Goal: Task Accomplishment & Management: Use online tool/utility

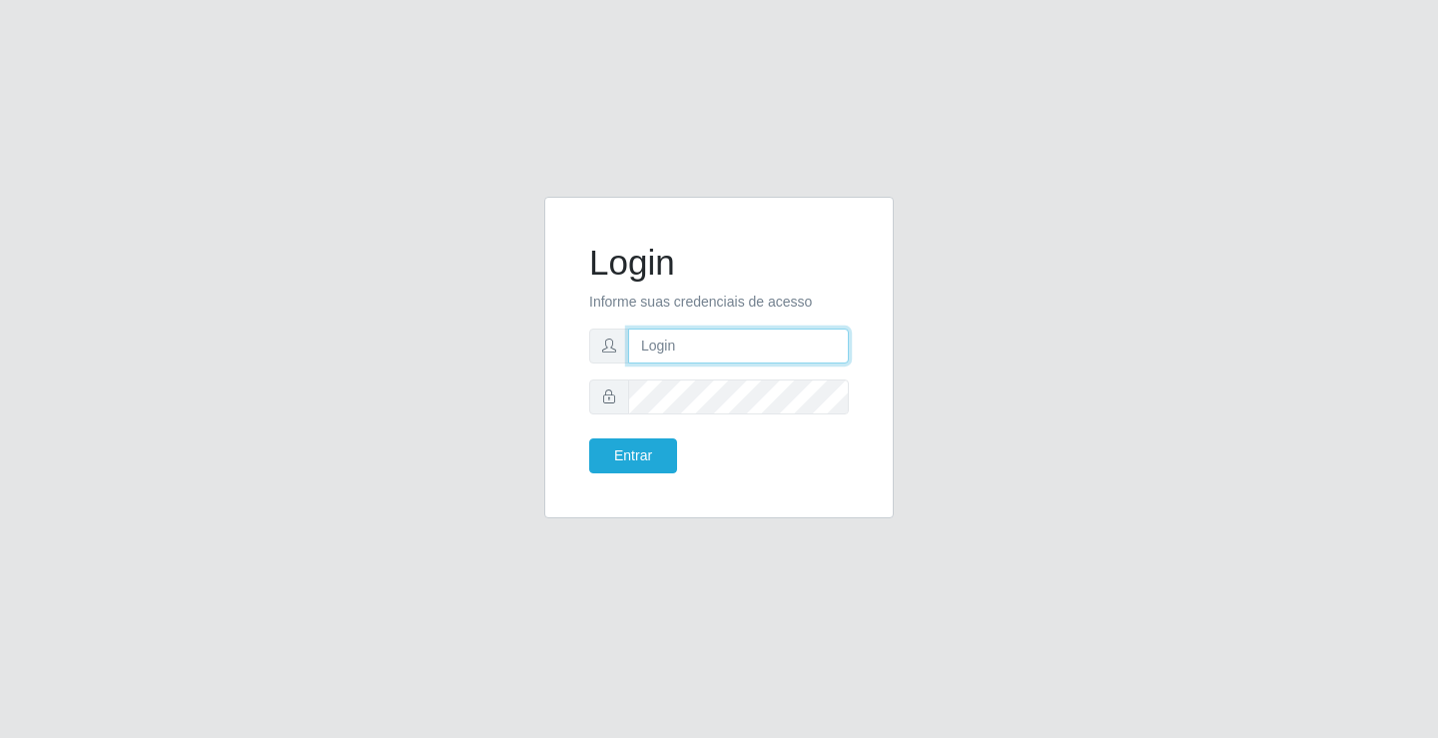
click at [645, 345] on input "text" at bounding box center [738, 346] width 221 height 35
type input "[PERSON_NAME]"
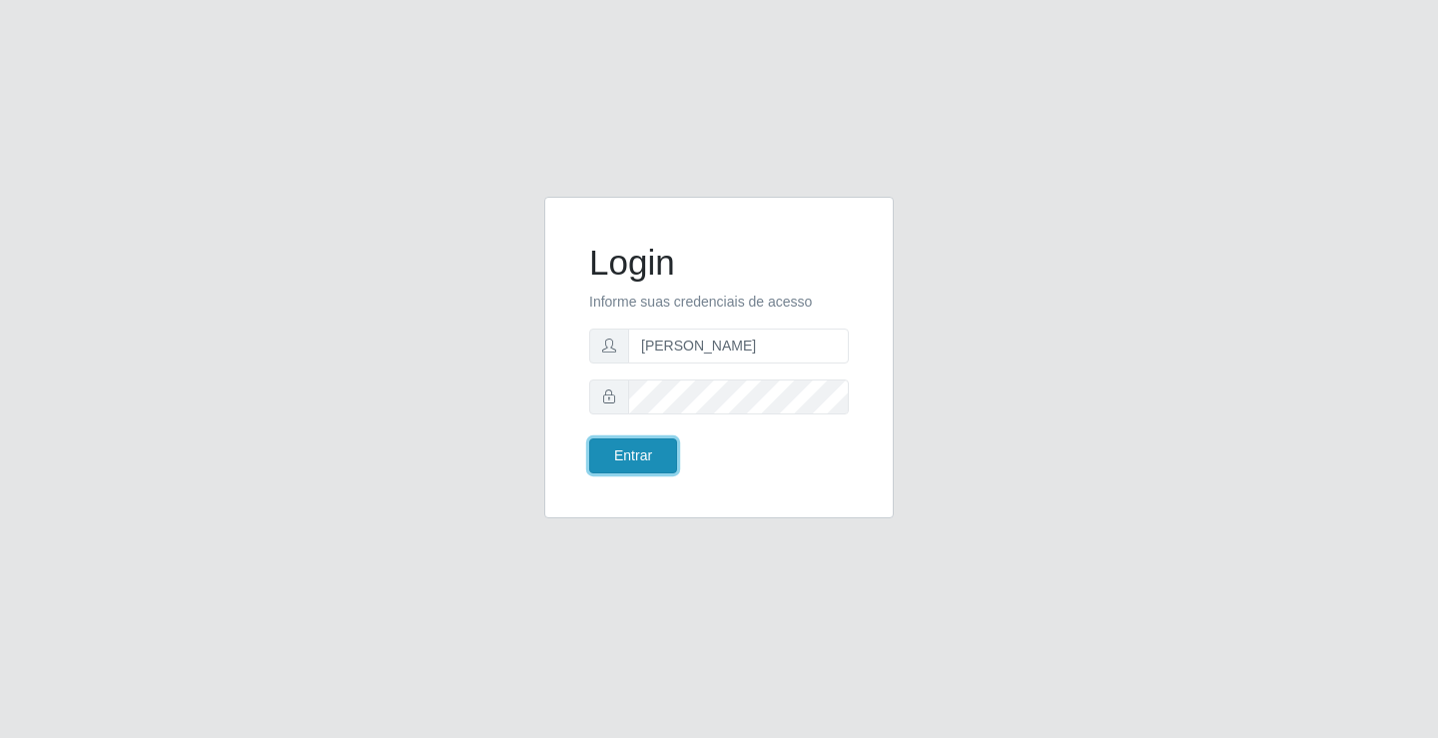
click at [614, 452] on button "Entrar" at bounding box center [633, 455] width 88 height 35
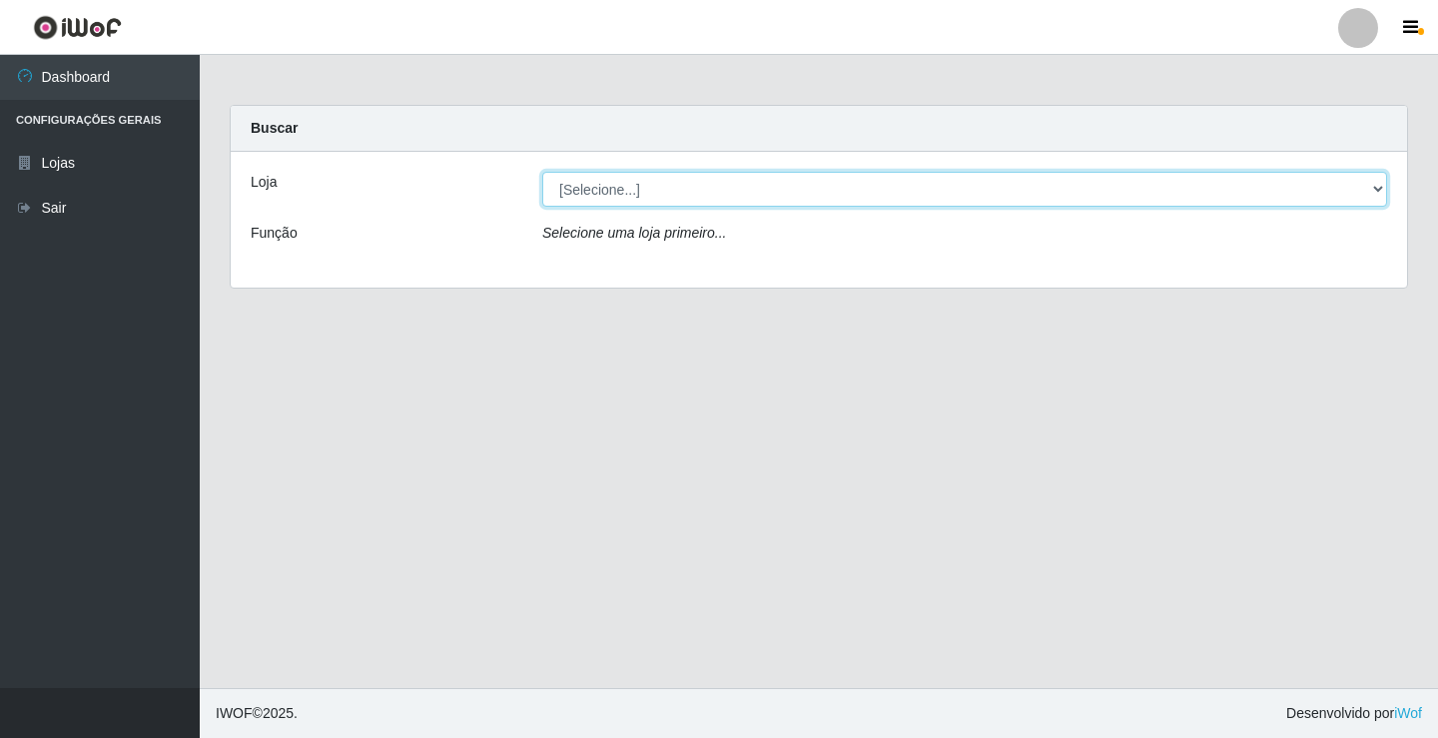
click at [621, 195] on select "[Selecione...] Ideal - Conceição" at bounding box center [964, 189] width 845 height 35
select select "231"
click at [542, 172] on select "[Selecione...] Ideal - Conceição" at bounding box center [964, 189] width 845 height 35
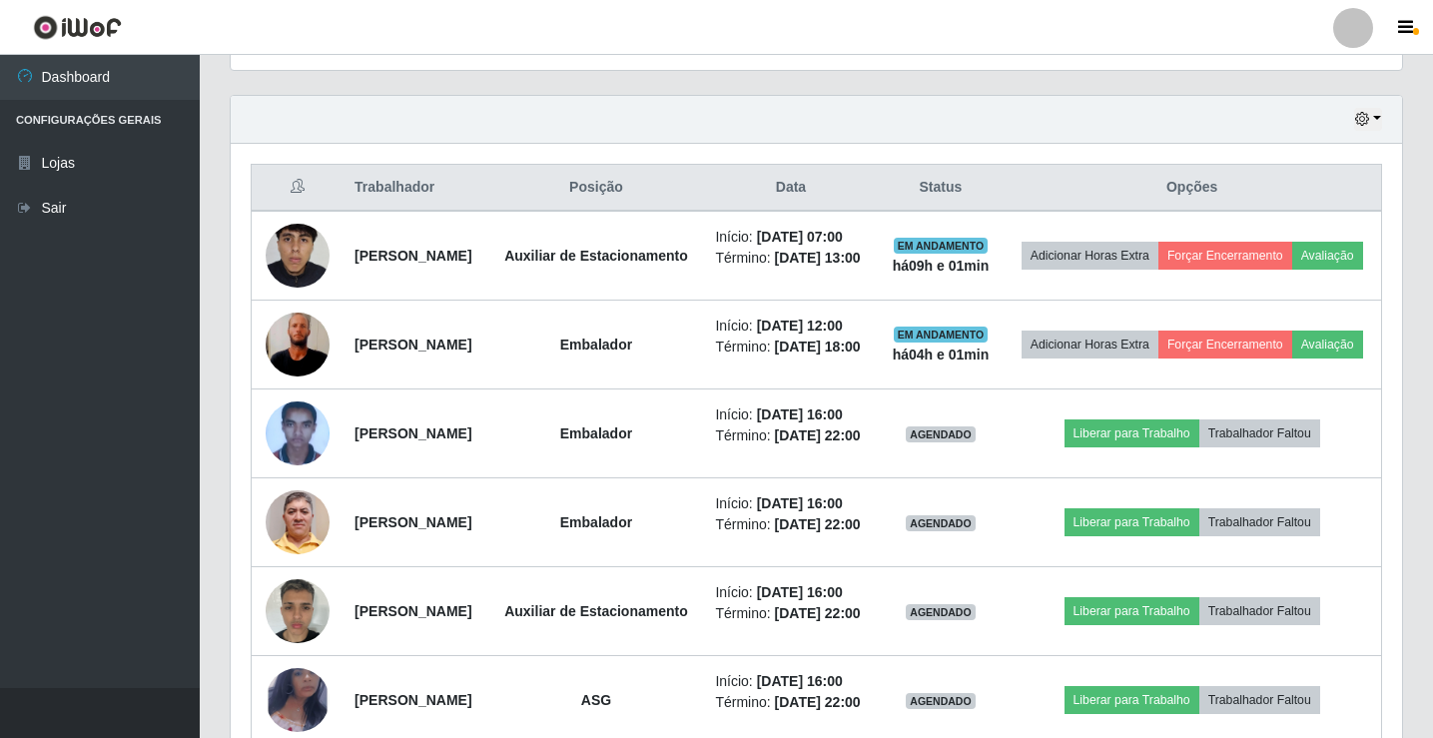
scroll to position [699, 0]
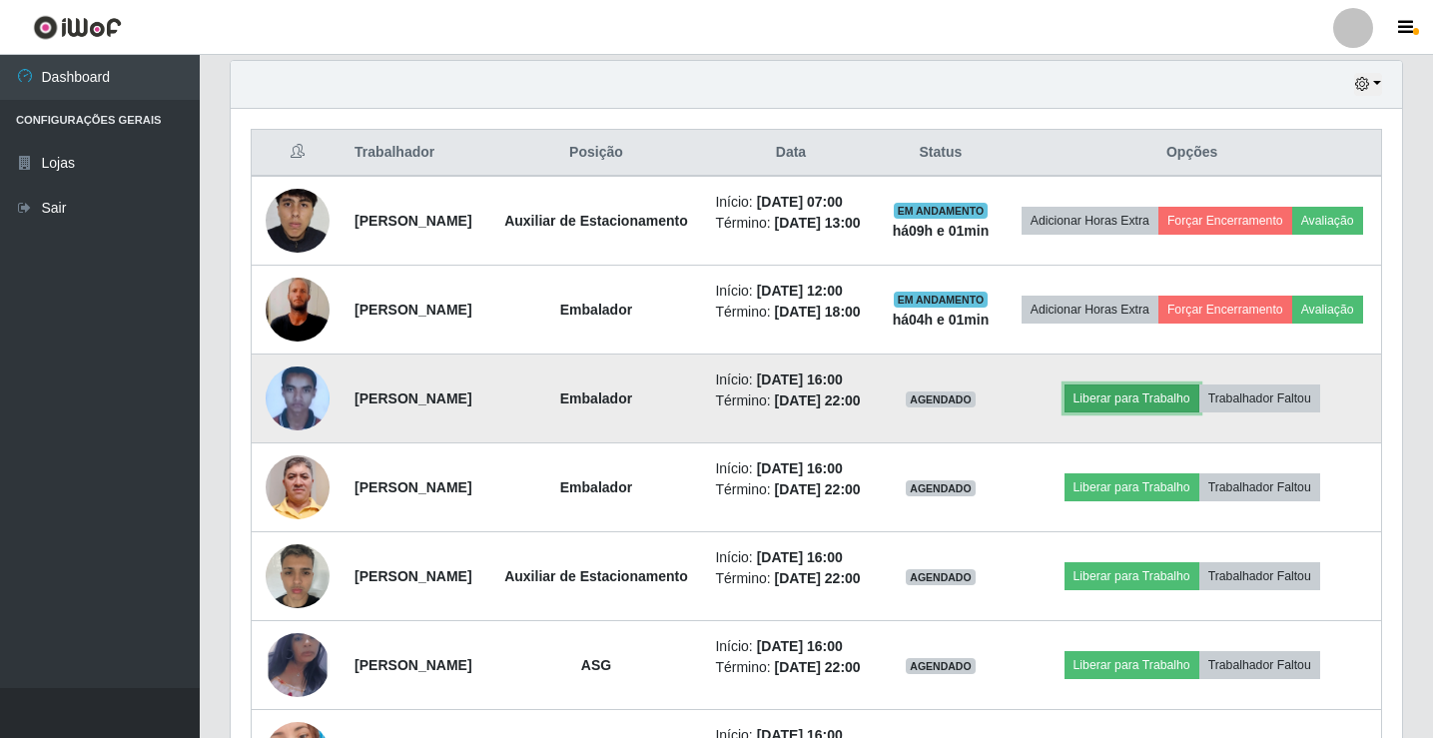
click at [1147, 413] on button "Liberar para Trabalho" at bounding box center [1132, 399] width 135 height 28
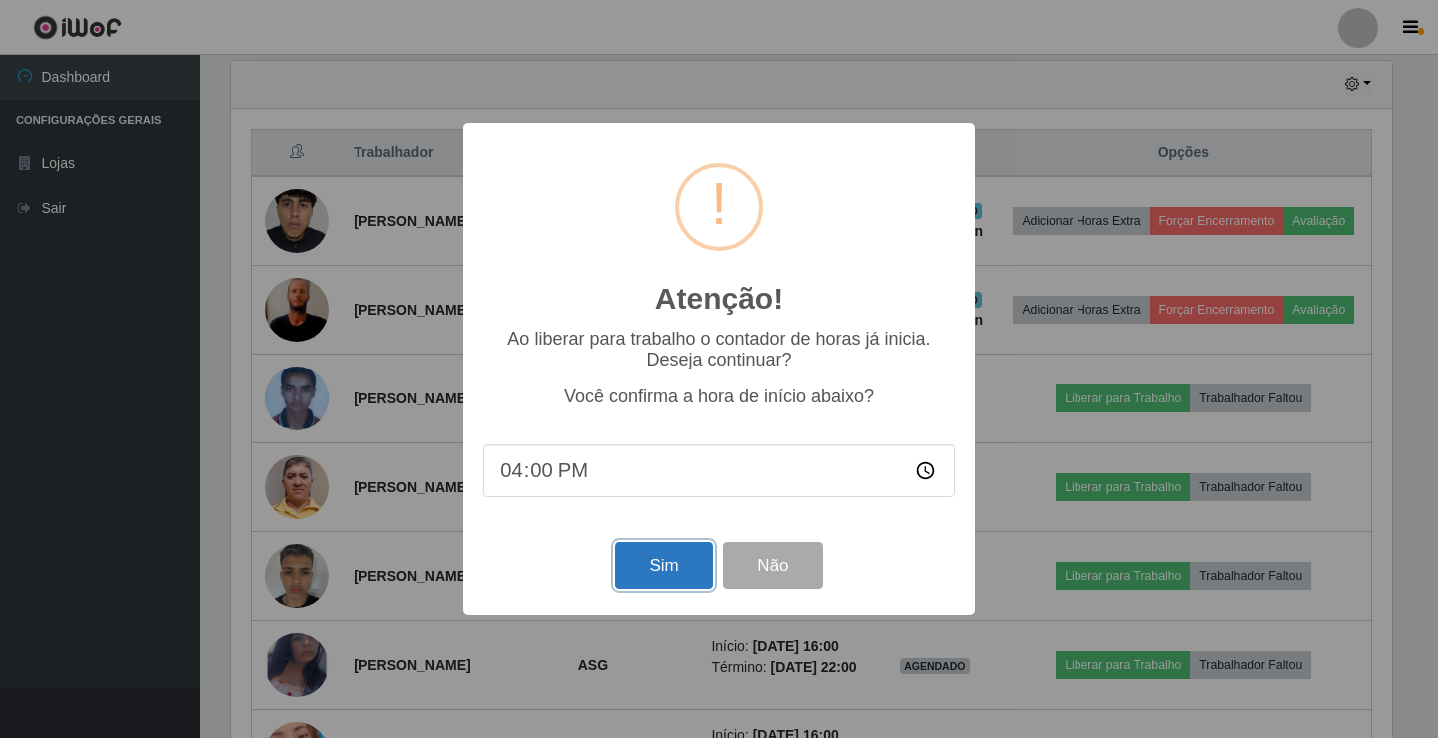
click at [641, 564] on button "Sim" at bounding box center [663, 565] width 97 height 47
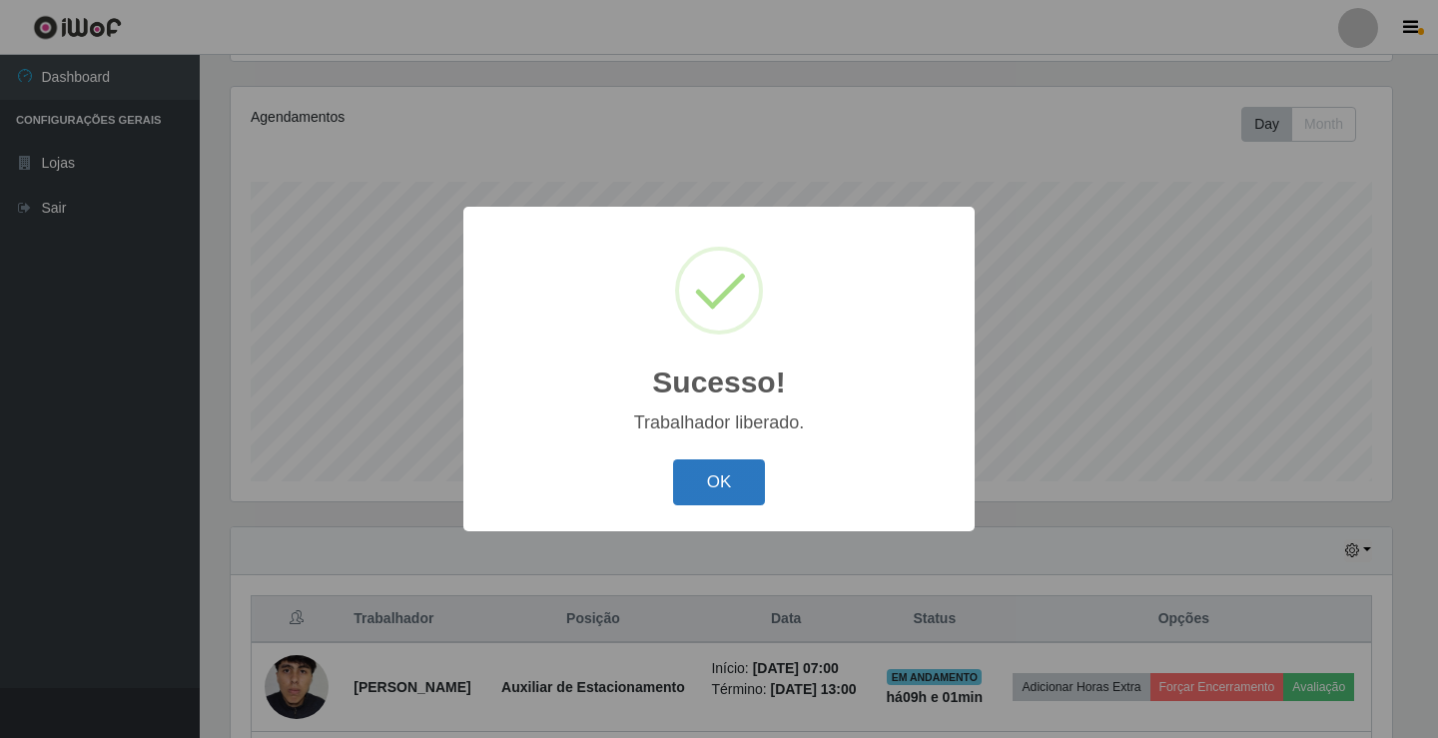
click at [688, 473] on button "OK" at bounding box center [719, 482] width 93 height 47
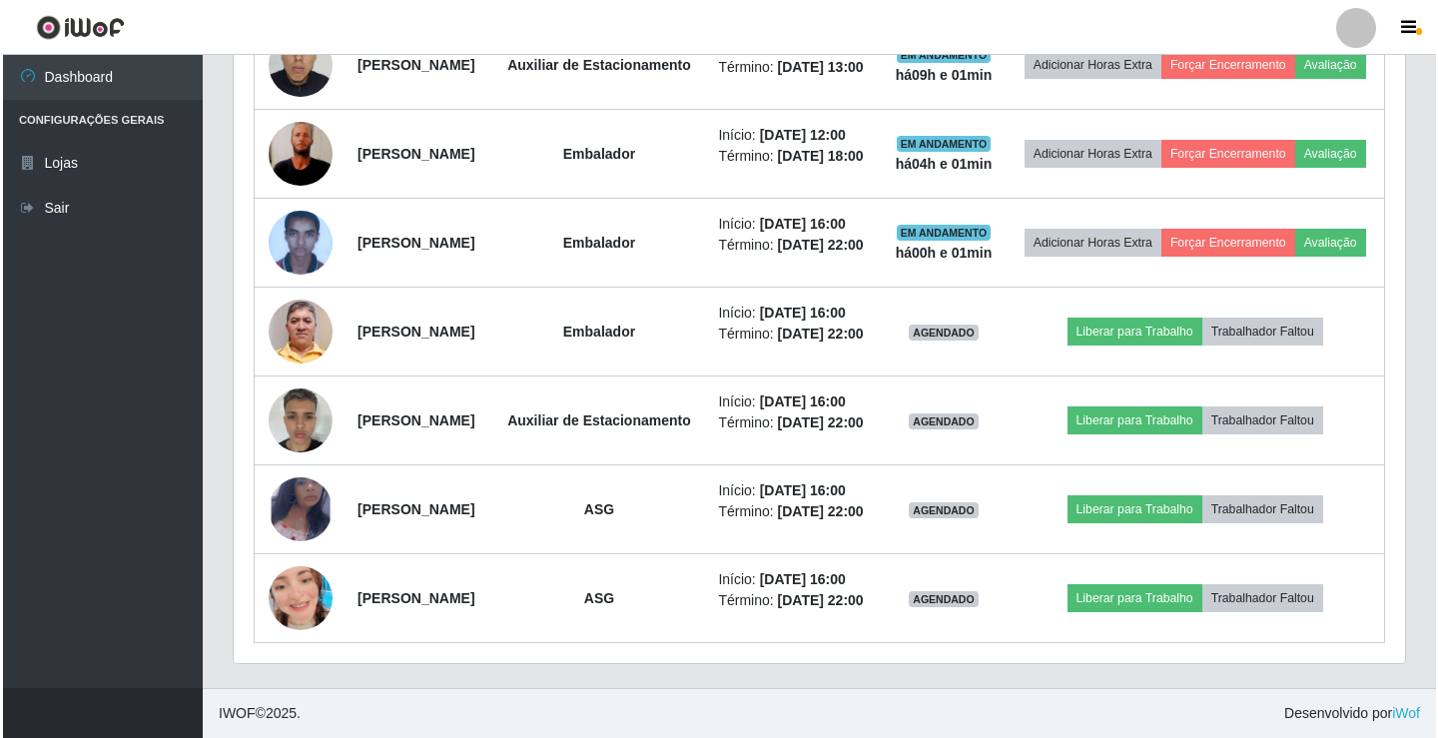
scroll to position [932, 0]
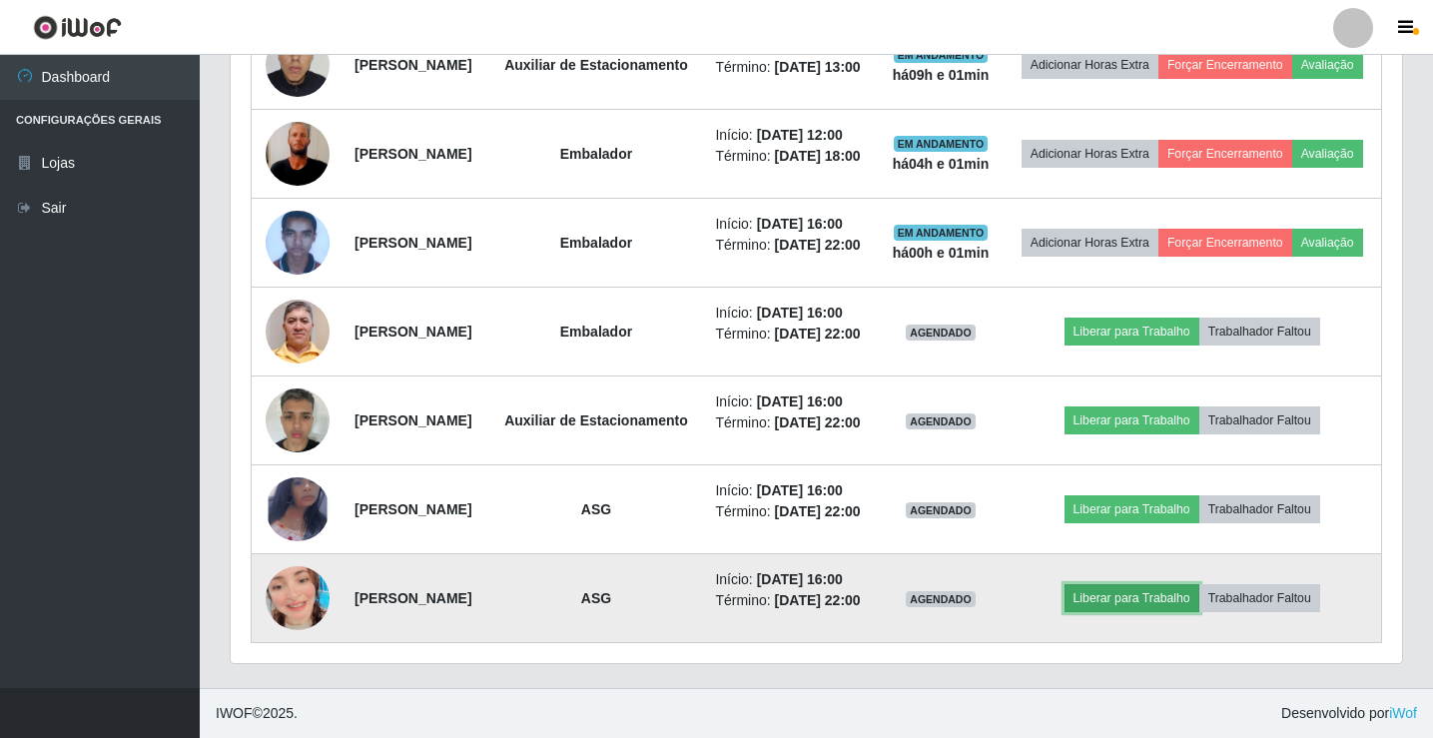
click at [1130, 612] on button "Liberar para Trabalho" at bounding box center [1132, 598] width 135 height 28
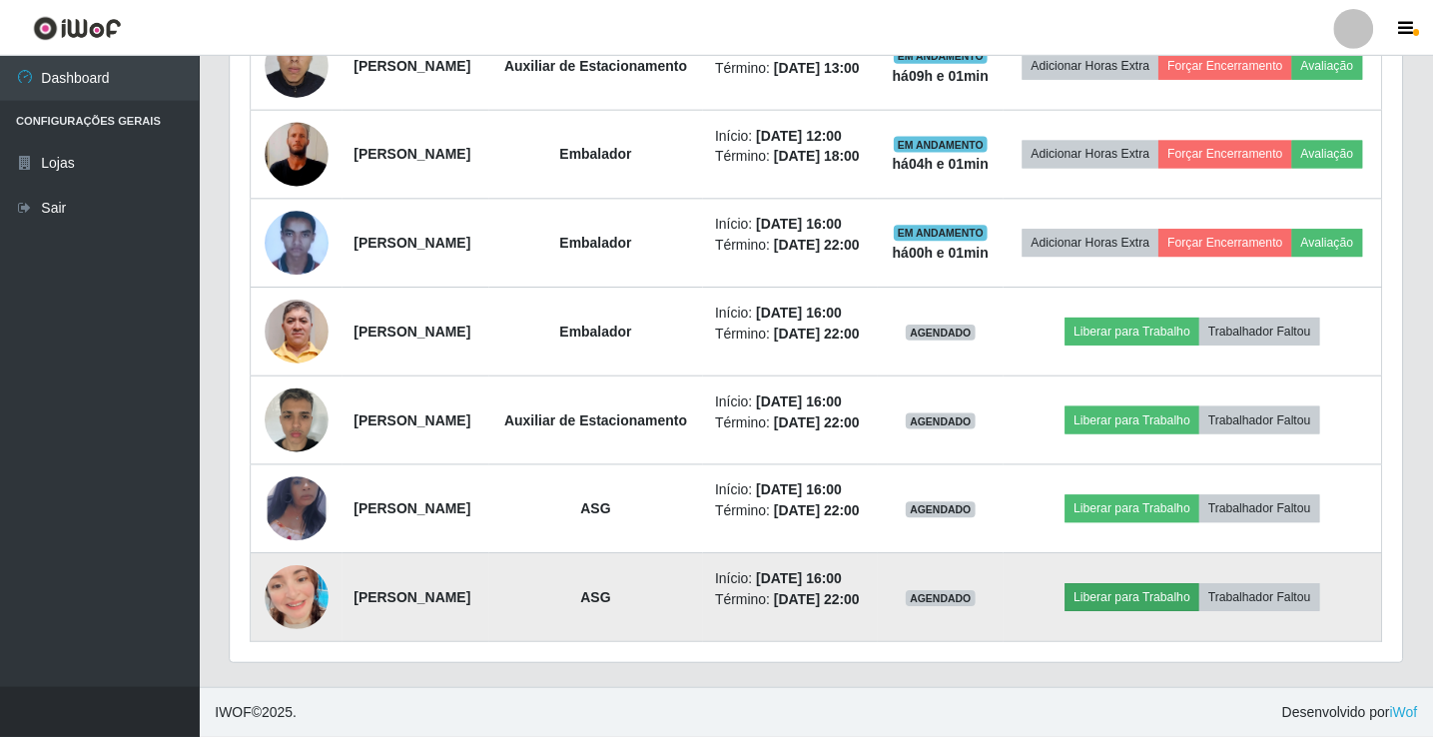
scroll to position [415, 1162]
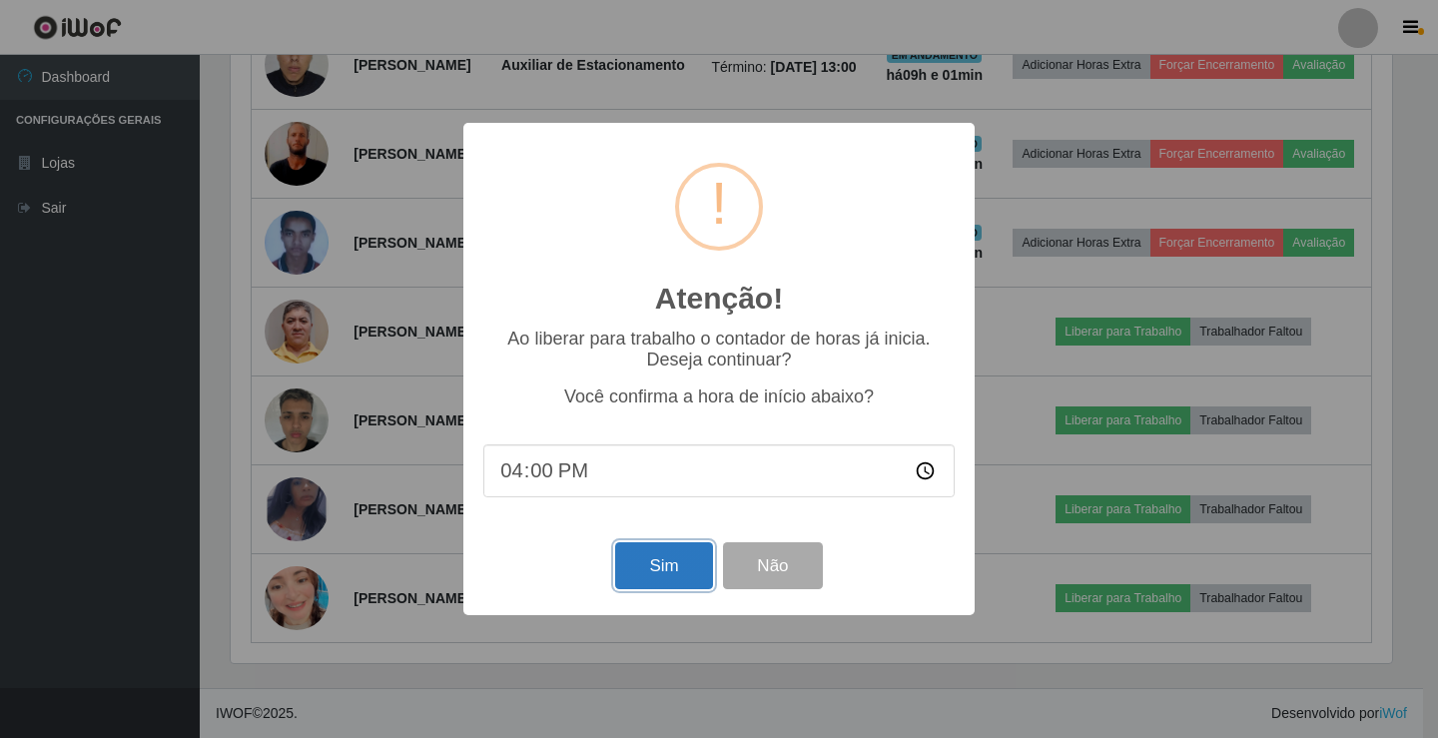
click at [649, 576] on button "Sim" at bounding box center [663, 565] width 97 height 47
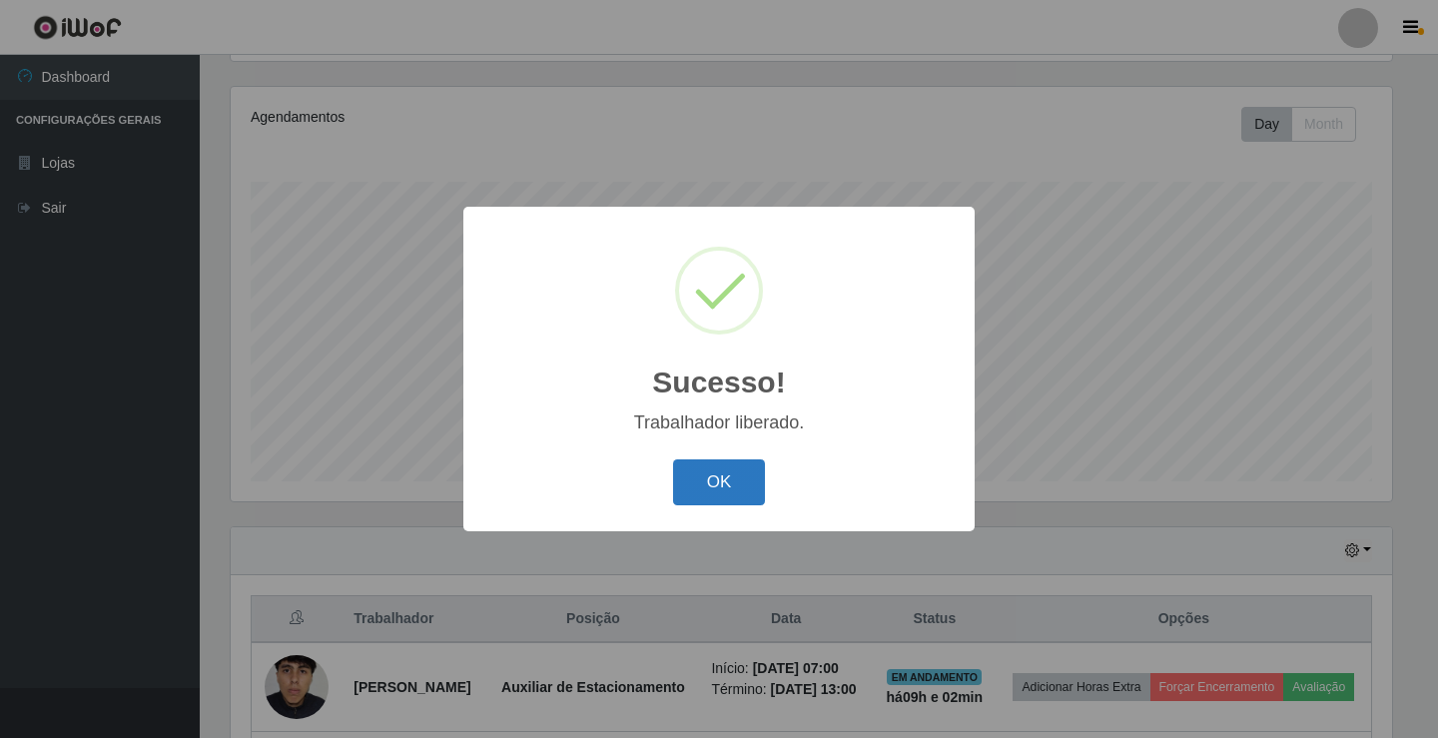
click at [706, 496] on button "OK" at bounding box center [719, 482] width 93 height 47
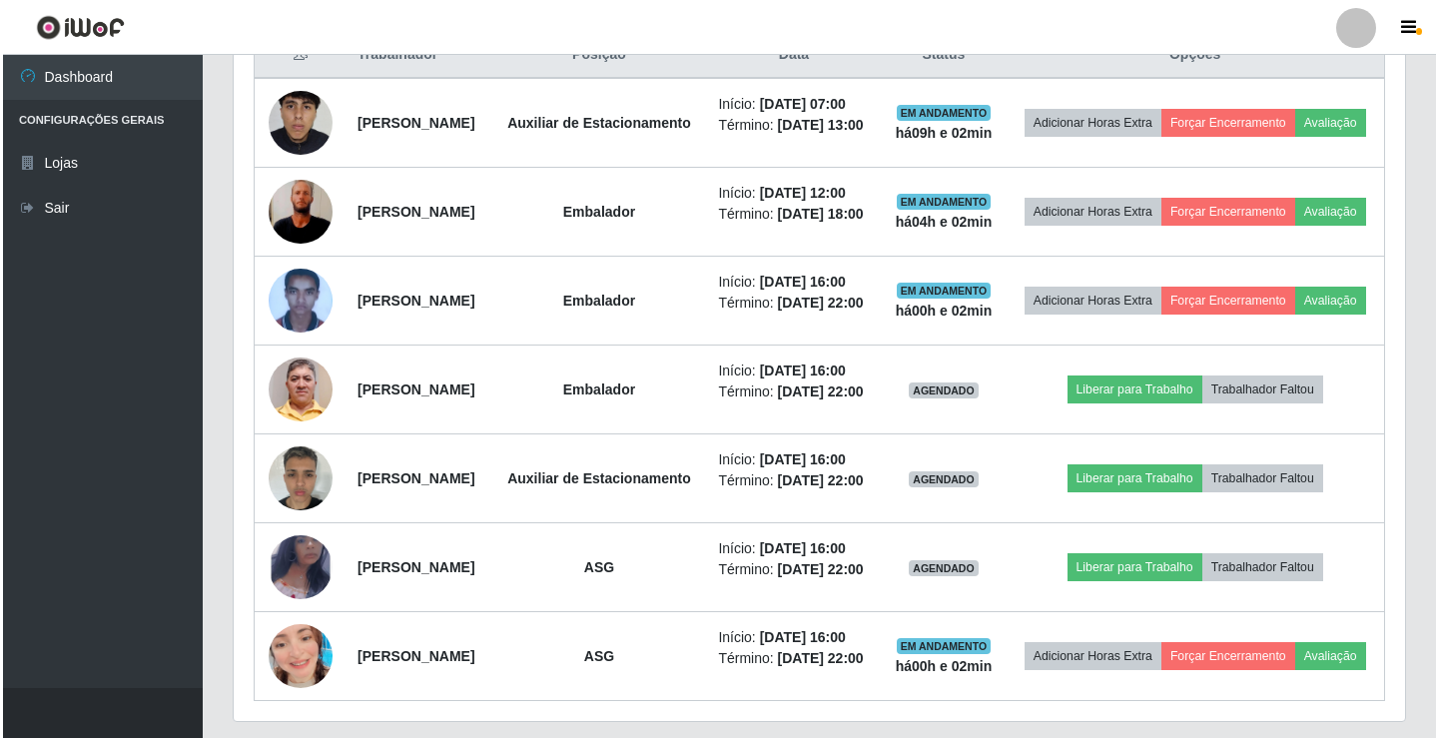
scroll to position [832, 0]
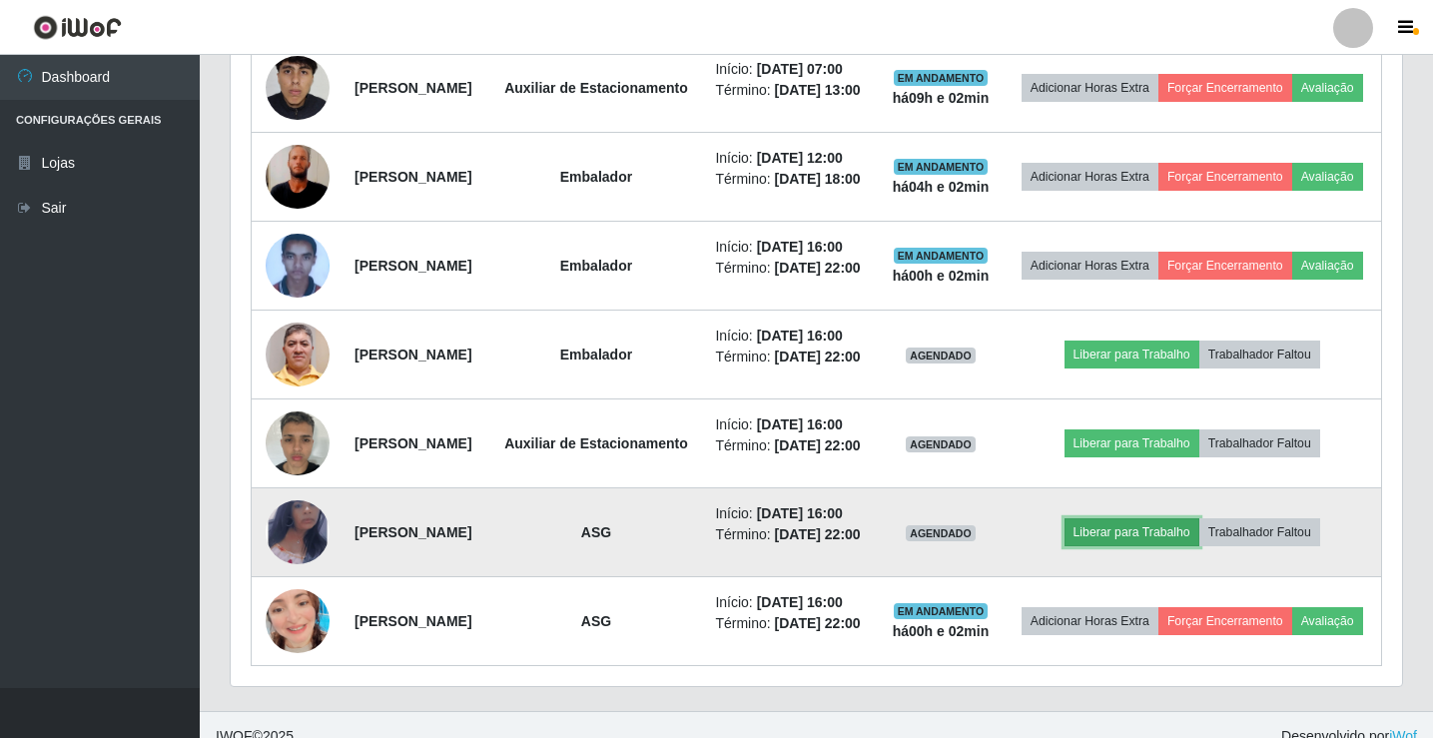
click at [1153, 546] on button "Liberar para Trabalho" at bounding box center [1132, 532] width 135 height 28
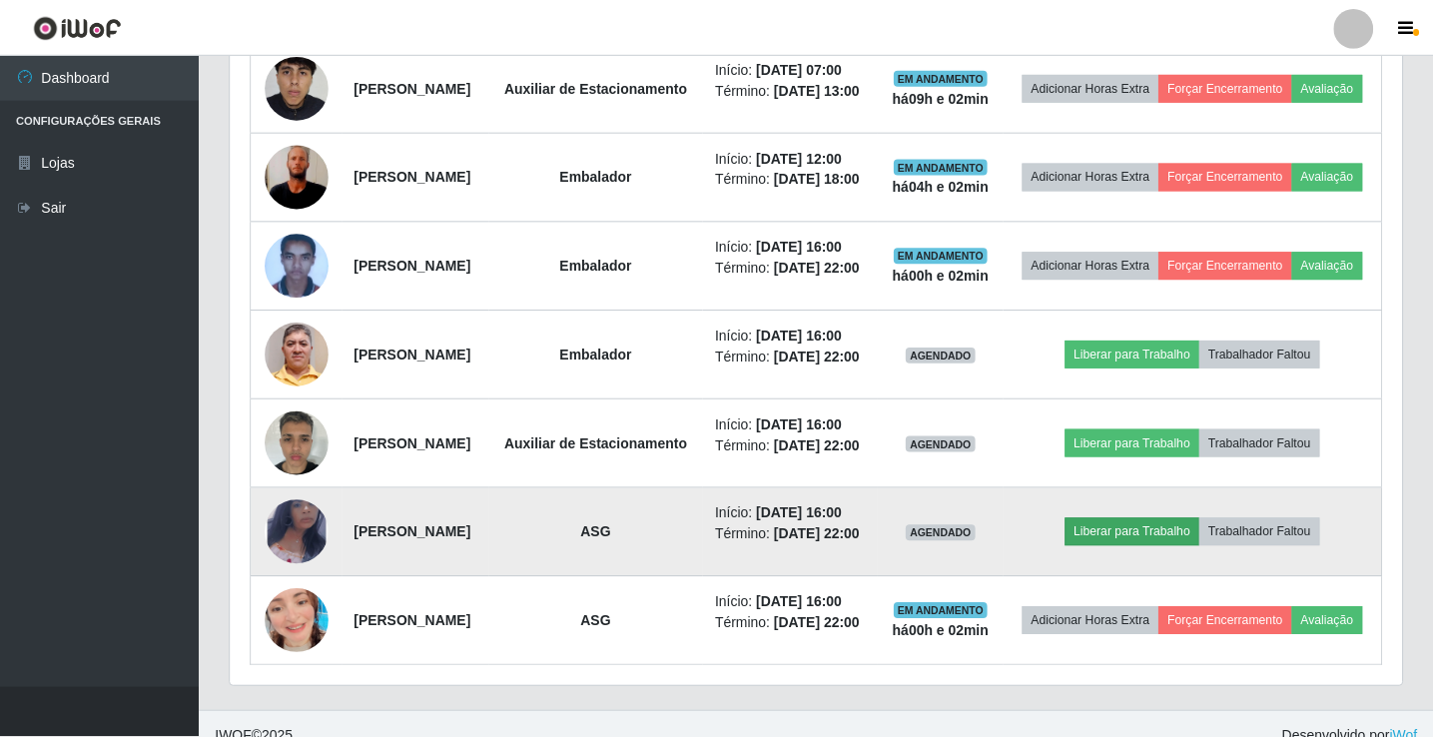
scroll to position [415, 1162]
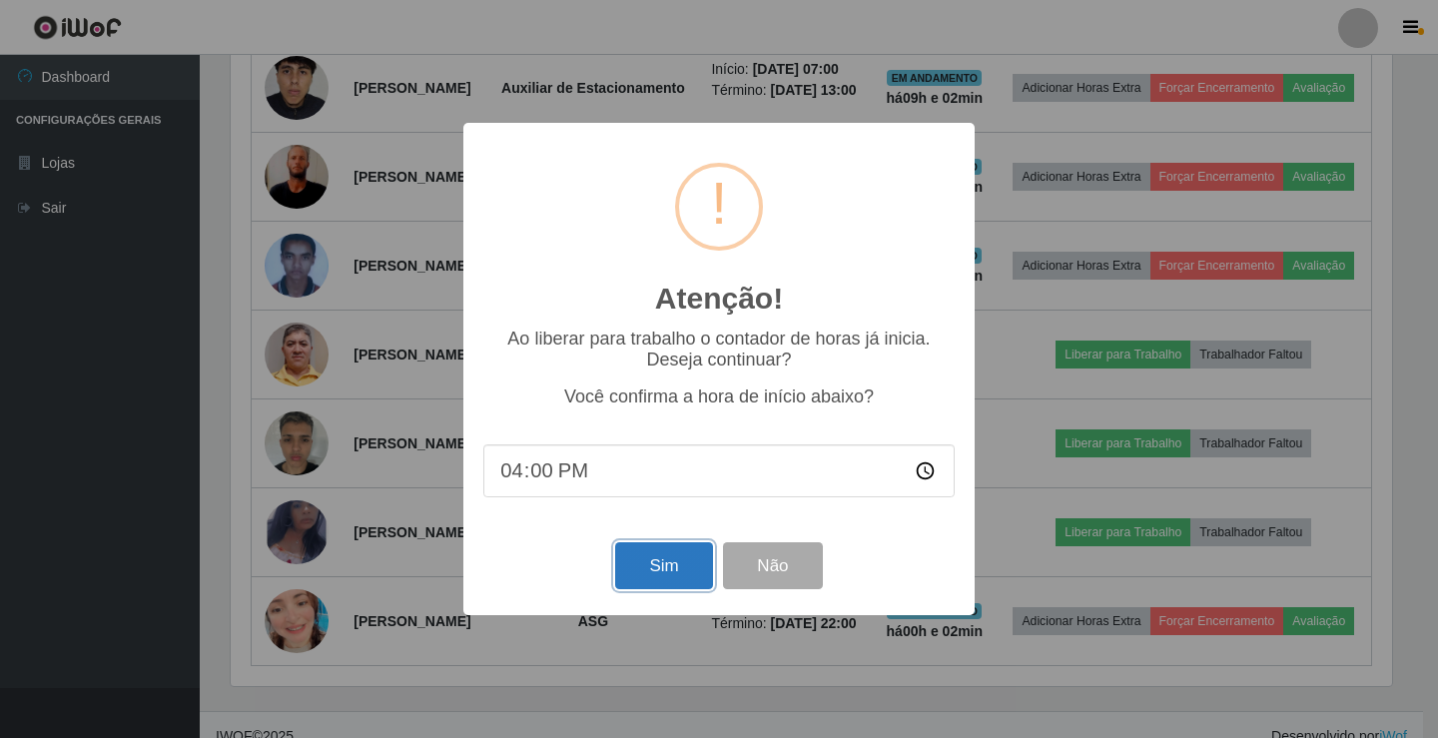
click at [661, 563] on button "Sim" at bounding box center [663, 565] width 97 height 47
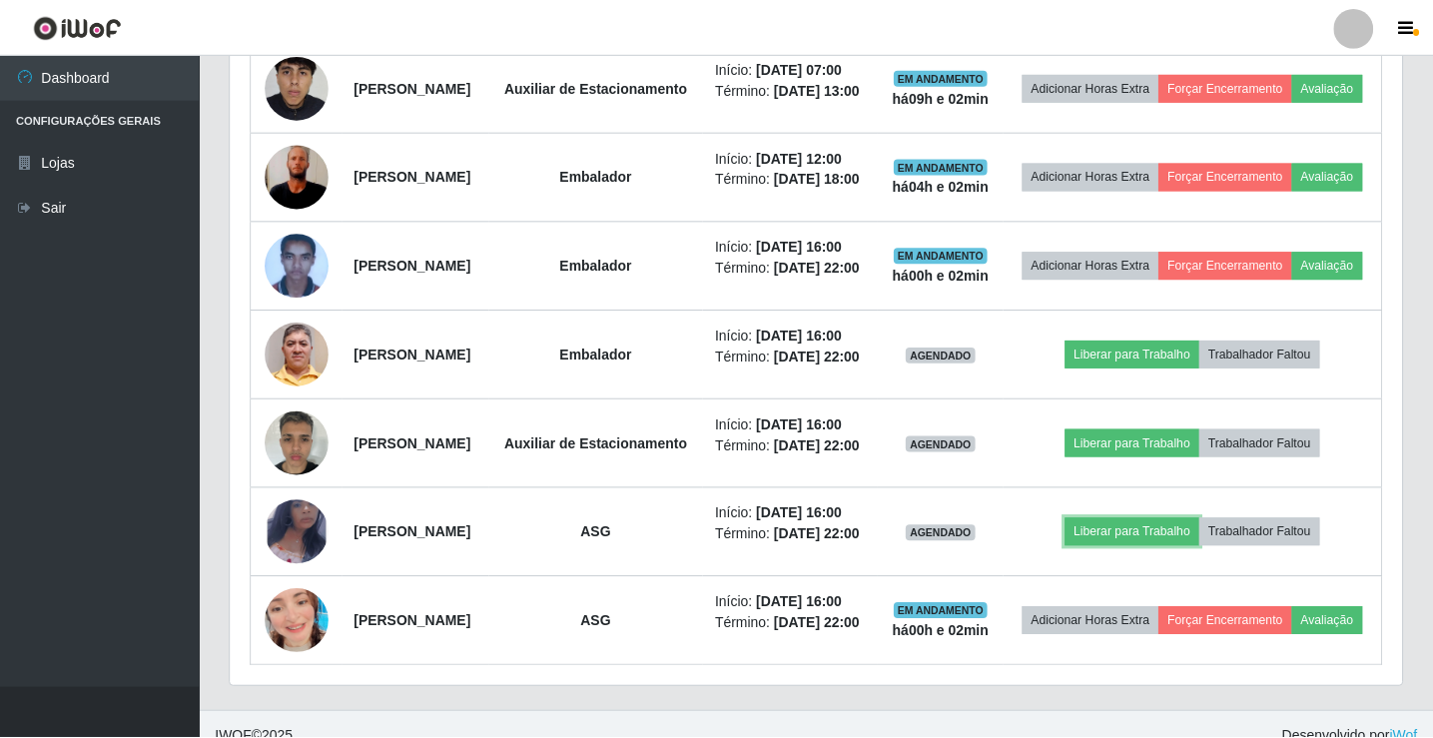
scroll to position [0, 0]
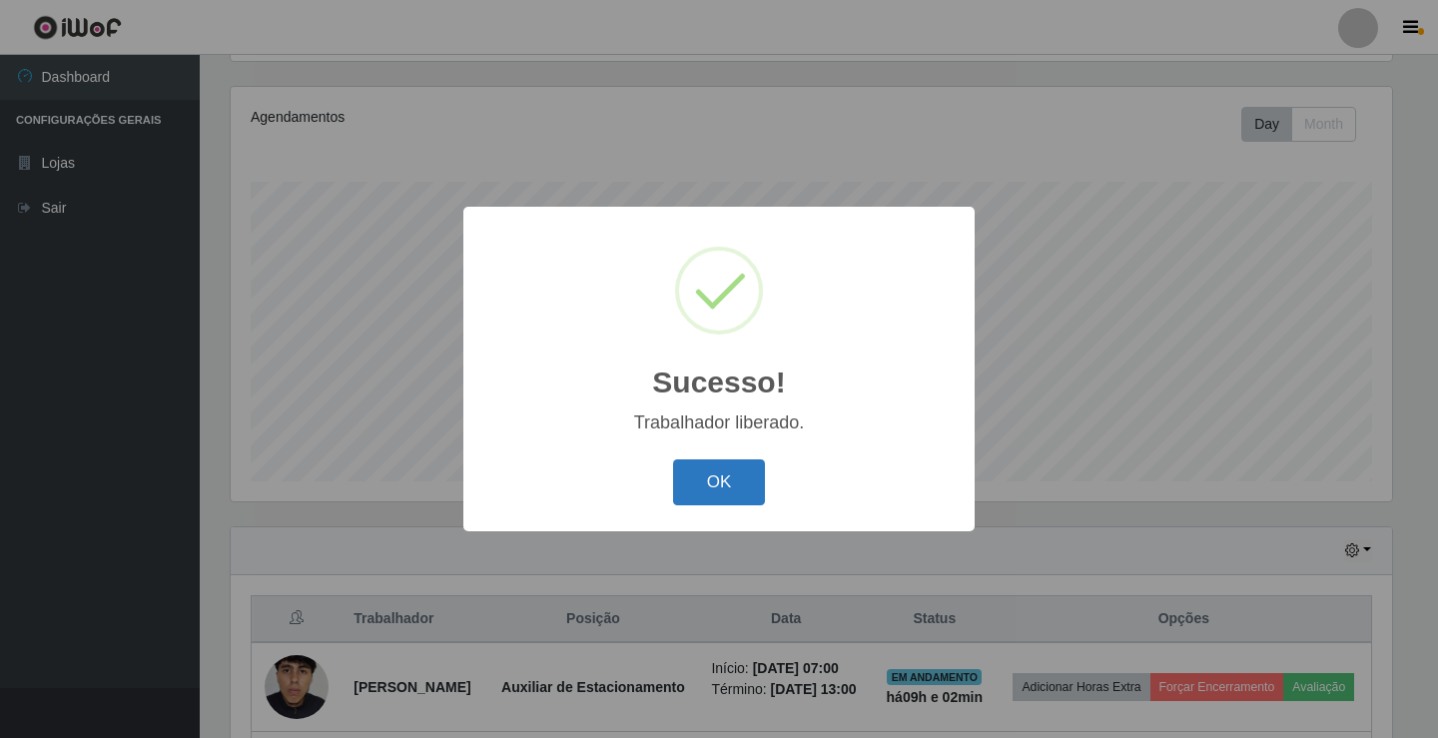
click at [712, 497] on button "OK" at bounding box center [719, 482] width 93 height 47
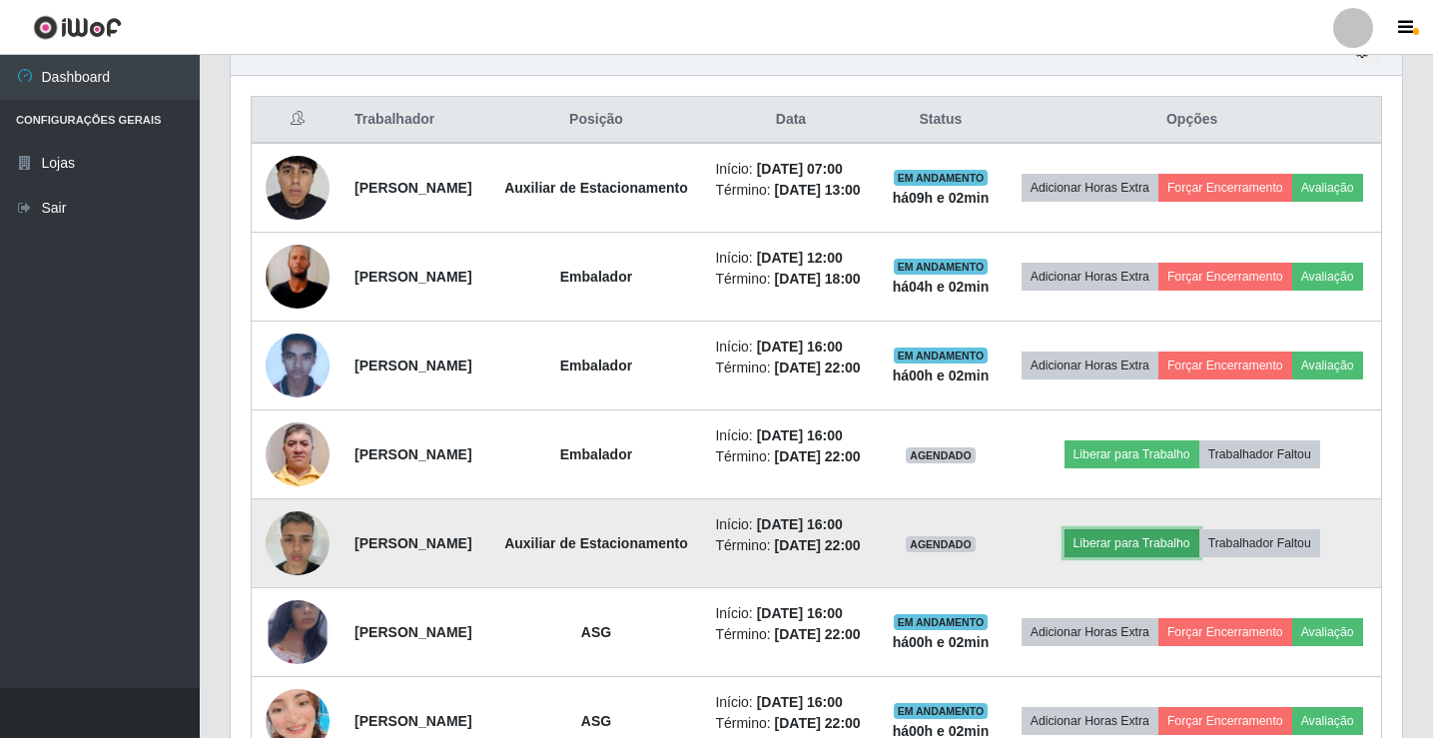
click at [1167, 557] on button "Liberar para Trabalho" at bounding box center [1132, 543] width 135 height 28
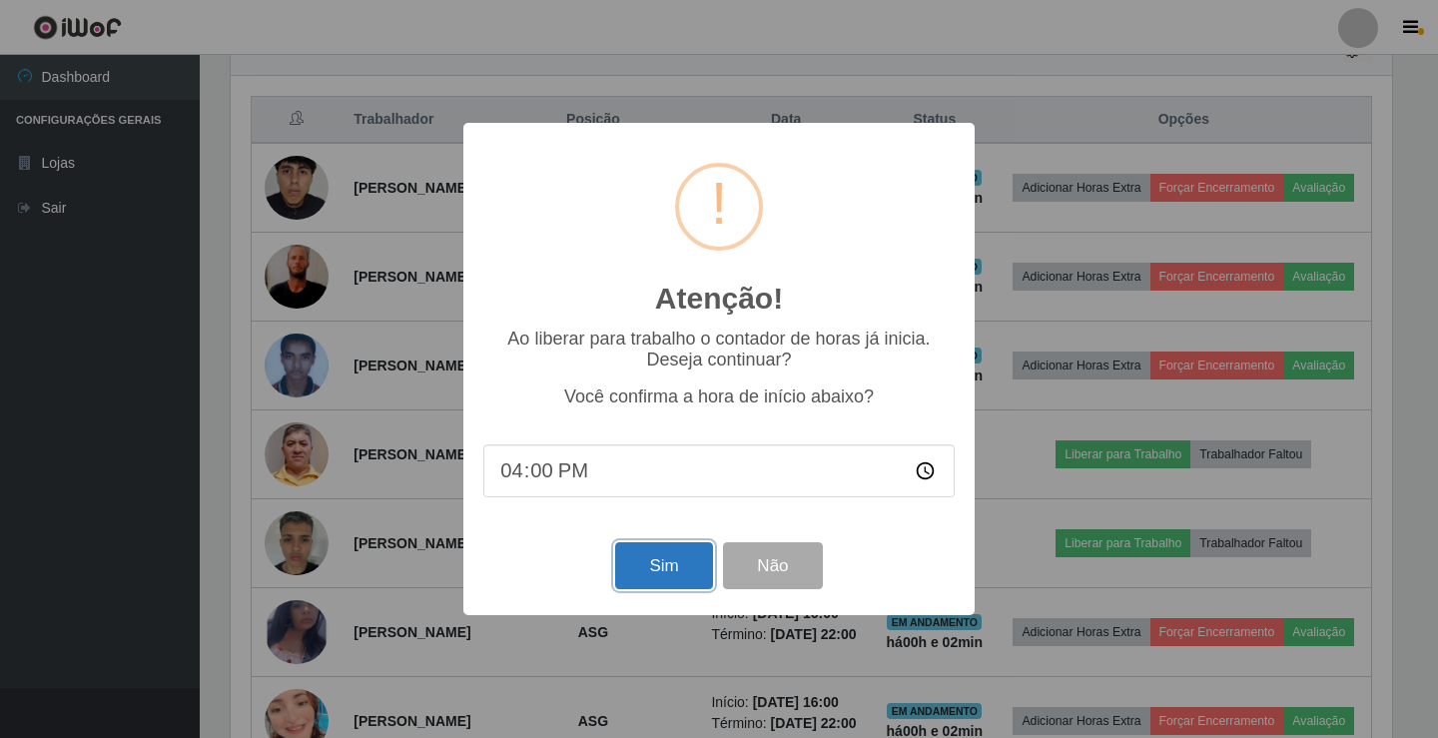
click at [673, 578] on button "Sim" at bounding box center [663, 565] width 97 height 47
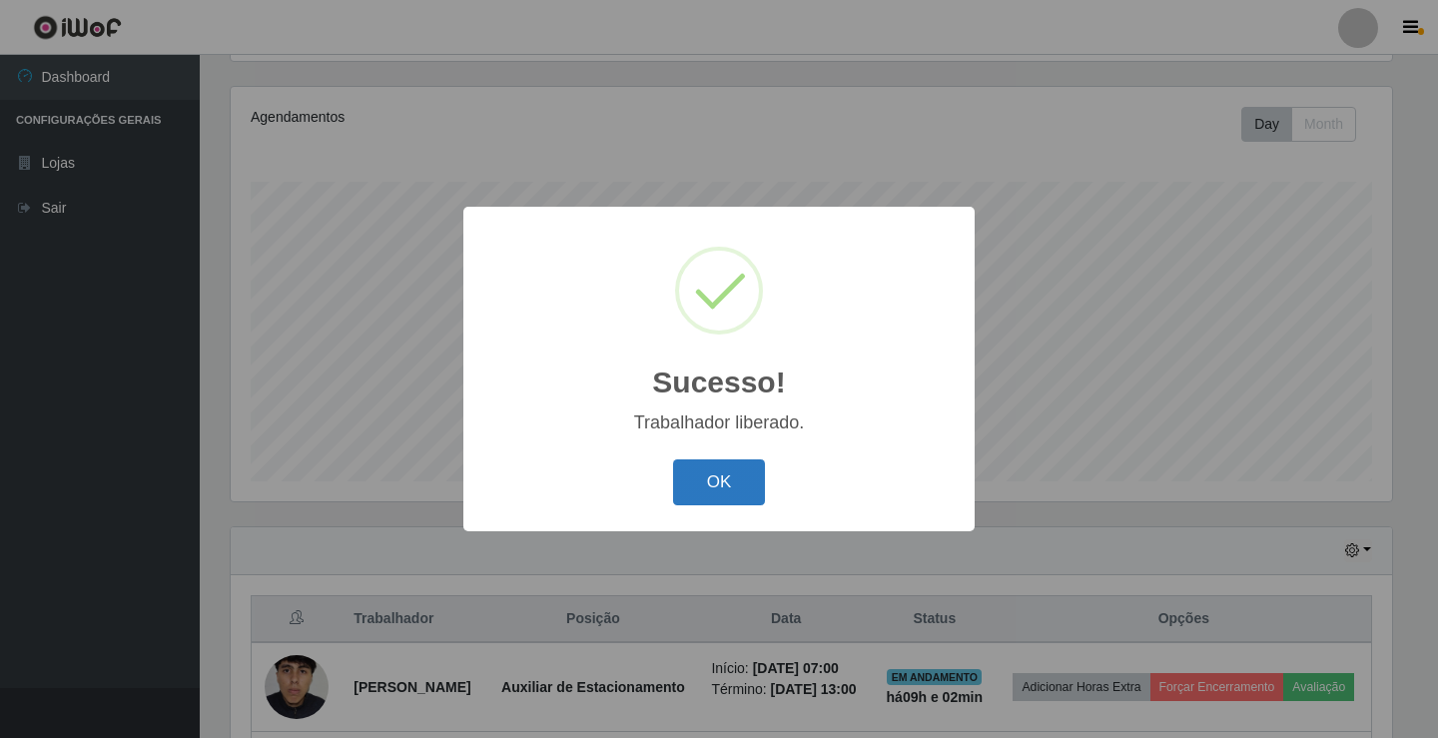
click at [690, 491] on button "OK" at bounding box center [719, 482] width 93 height 47
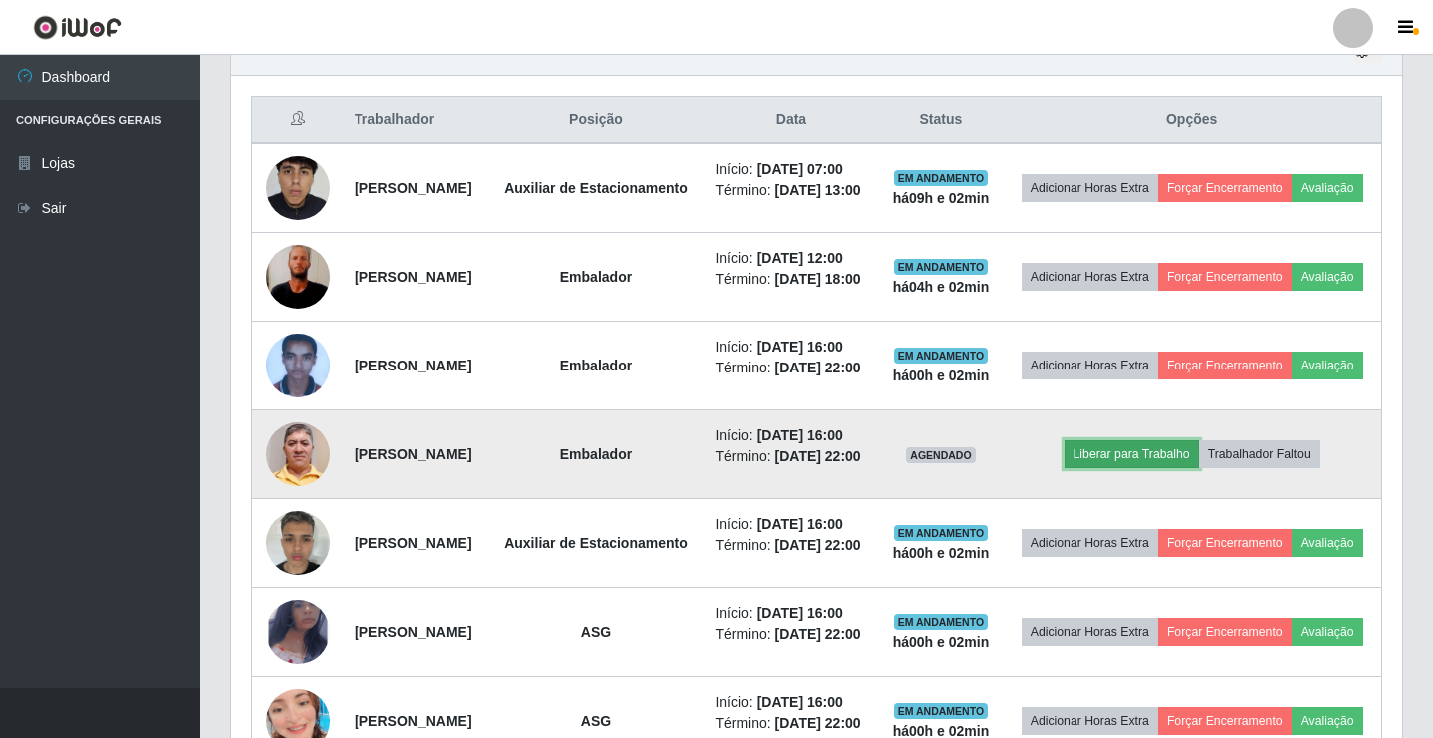
click at [1115, 468] on button "Liberar para Trabalho" at bounding box center [1132, 454] width 135 height 28
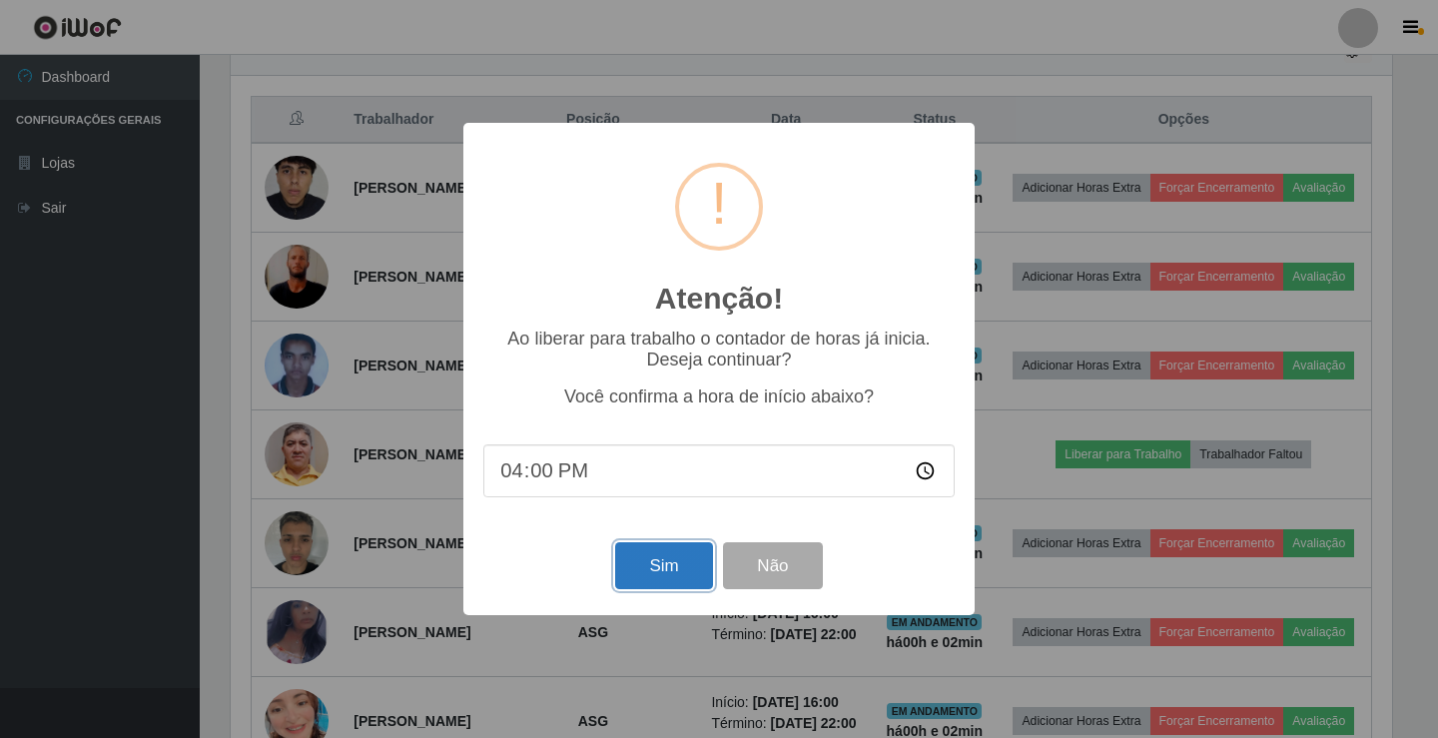
click at [644, 577] on button "Sim" at bounding box center [663, 565] width 97 height 47
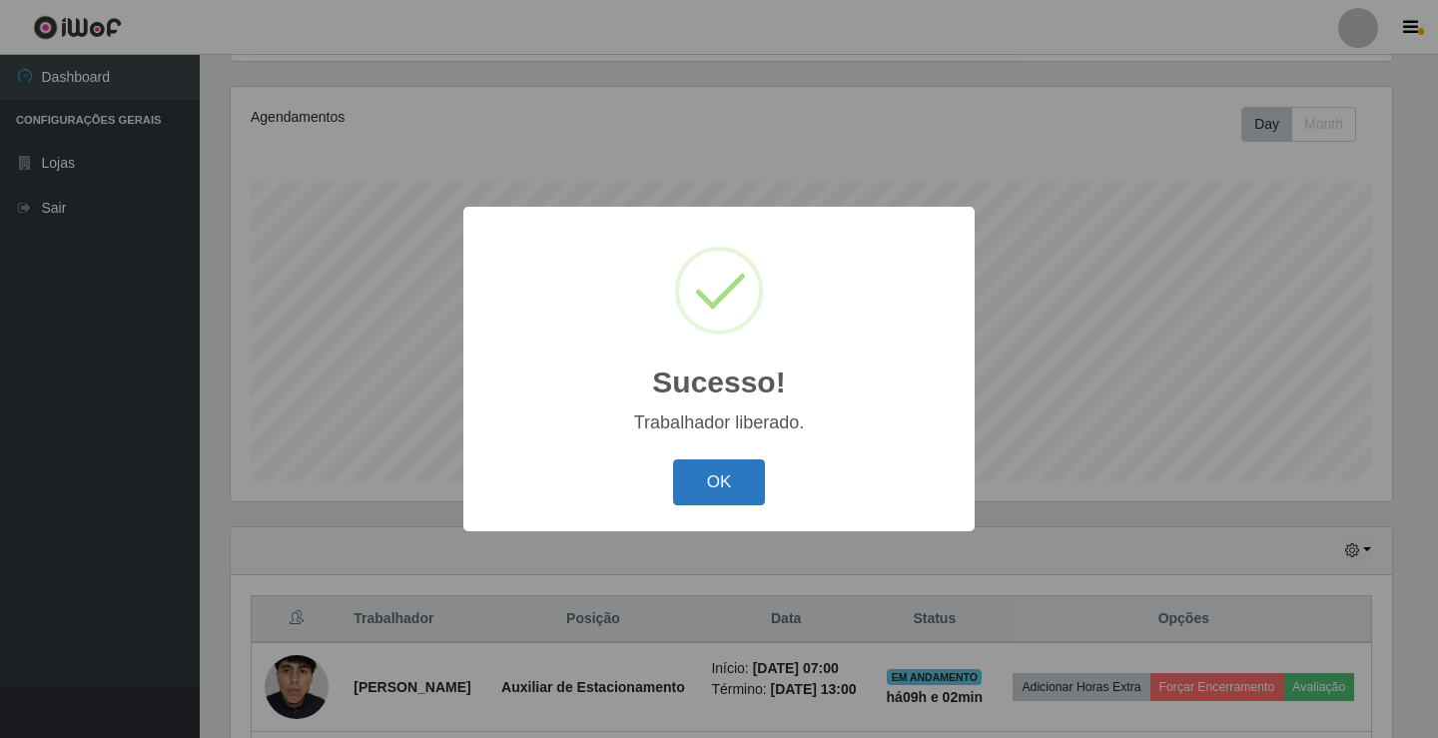
click at [707, 499] on button "OK" at bounding box center [719, 482] width 93 height 47
